Goal: Task Accomplishment & Management: Manage account settings

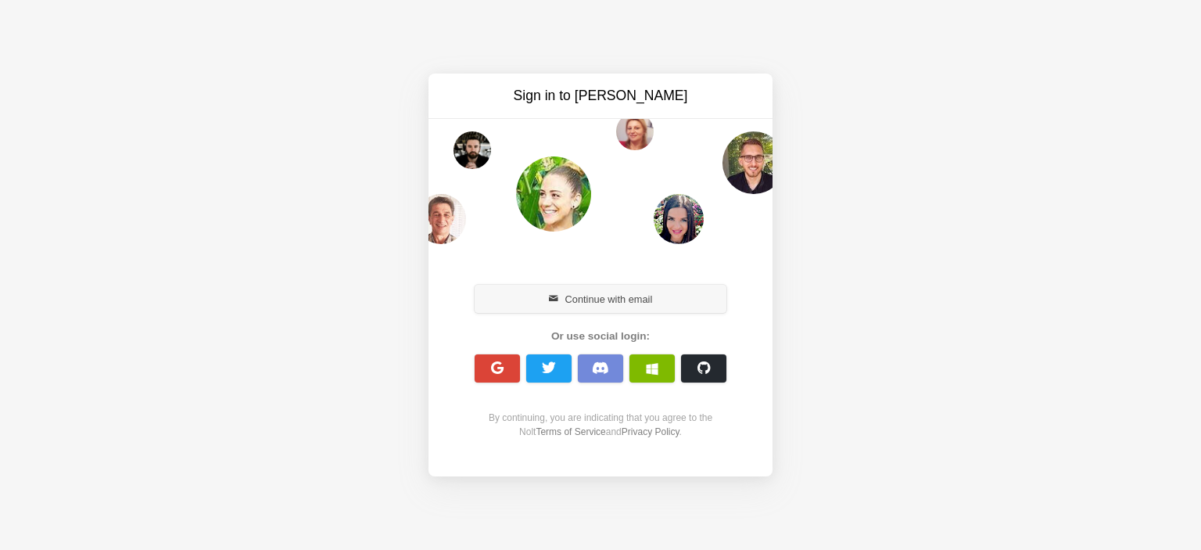
click at [606, 297] on button "Continue with email" at bounding box center [601, 299] width 252 height 28
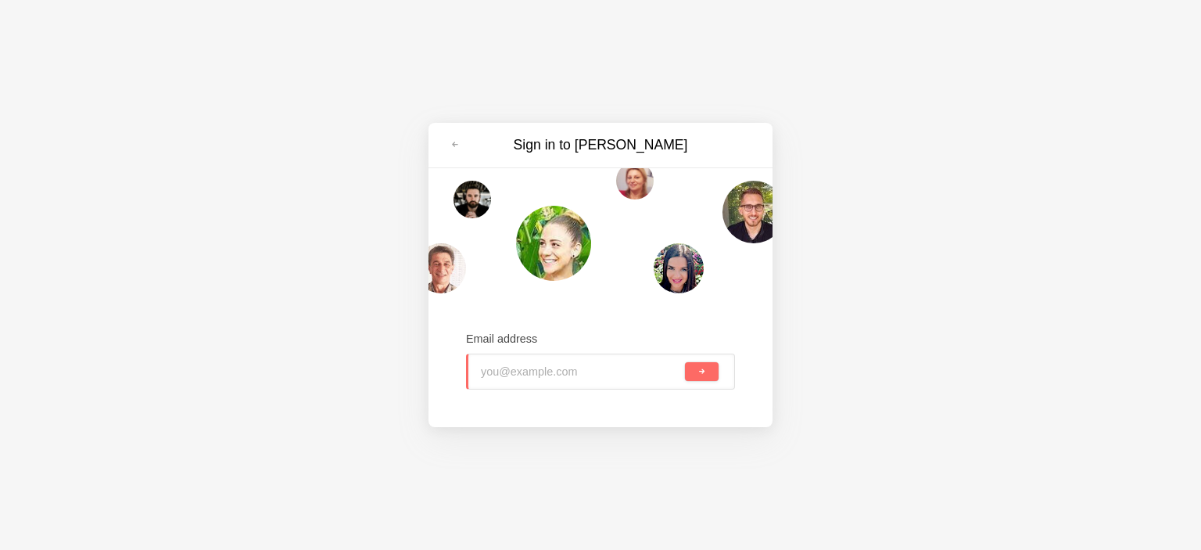
click at [537, 374] on input "email" at bounding box center [581, 371] width 201 height 34
type input "[EMAIL_ADDRESS][DOMAIN_NAME]"
click at [694, 377] on button "submit" at bounding box center [702, 371] width 34 height 19
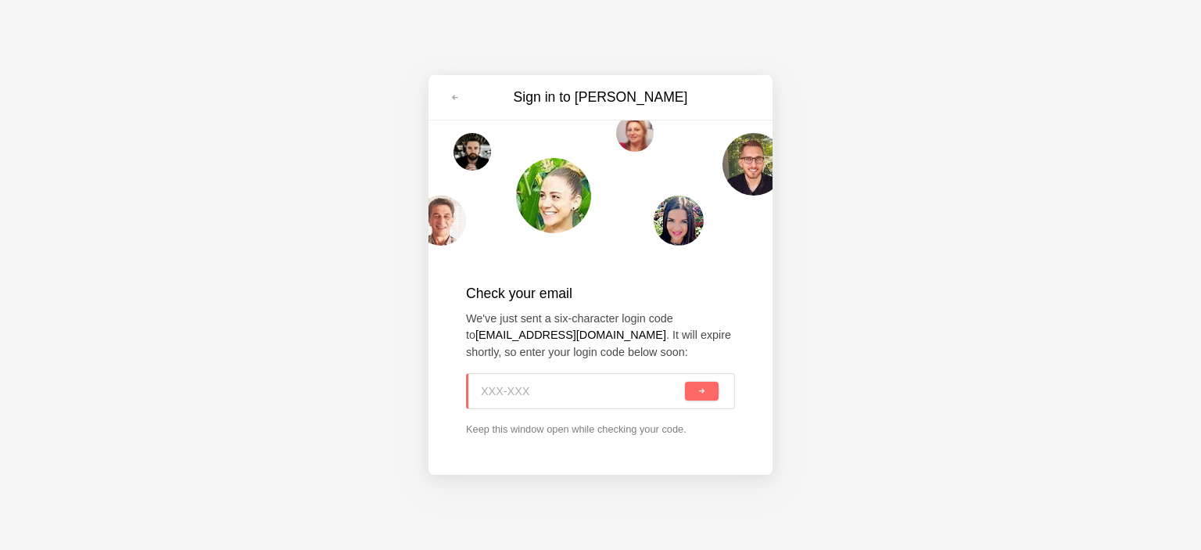
click at [509, 392] on input at bounding box center [581, 391] width 201 height 34
paste input "C6Z-PC5"
type input "C6Z-PC5"
click at [701, 397] on button "submit" at bounding box center [702, 391] width 34 height 19
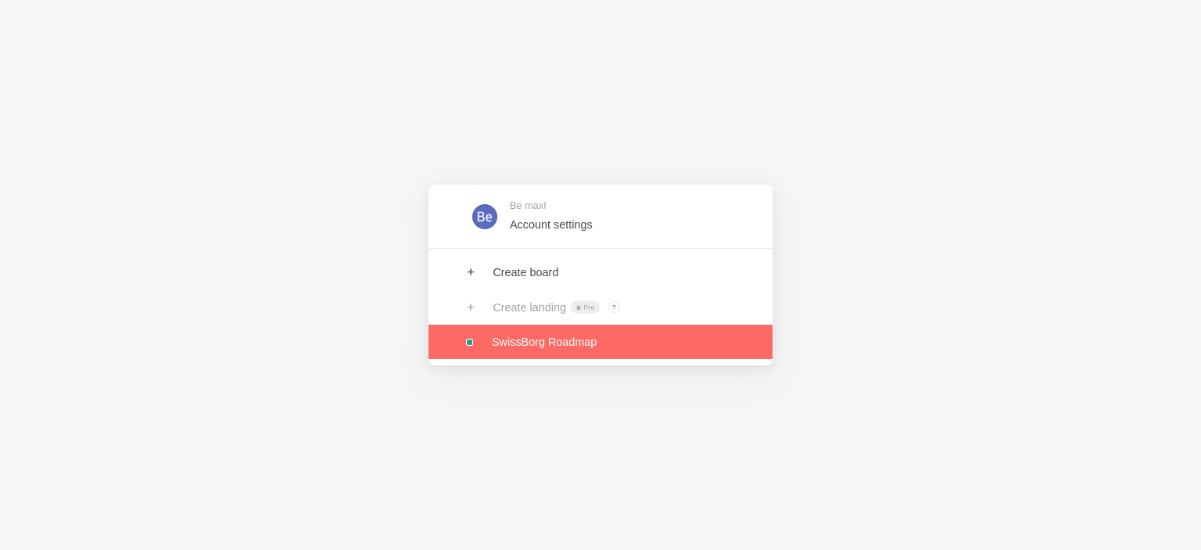
click at [538, 338] on link at bounding box center [600, 341] width 344 height 34
